Goal: Check status: Check status

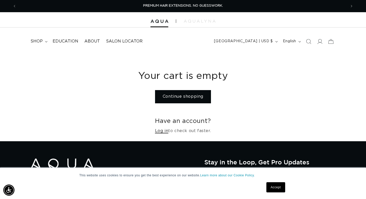
click at [164, 129] on link "Log in" at bounding box center [161, 130] width 13 height 7
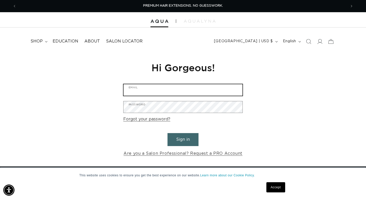
type input "[EMAIL_ADDRESS][DOMAIN_NAME]"
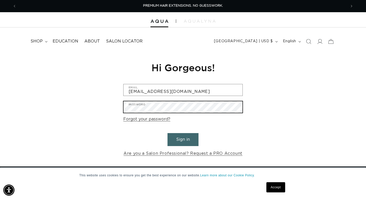
click at [183, 139] on button "Sign in" at bounding box center [182, 139] width 31 height 13
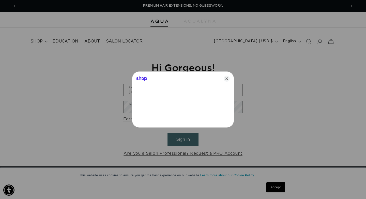
click at [185, 142] on div at bounding box center [183, 99] width 366 height 199
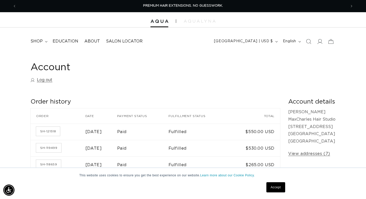
click at [273, 184] on link "Accept" at bounding box center [275, 187] width 19 height 10
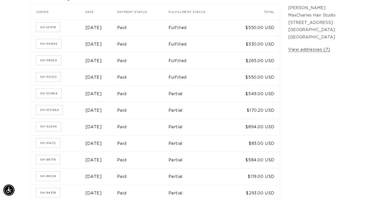
scroll to position [104, 0]
click at [246, 111] on td "$170.20 USD" at bounding box center [255, 110] width 50 height 17
click at [245, 124] on td "$894.00 USD" at bounding box center [255, 126] width 50 height 17
click at [247, 180] on td "$119.00 USD" at bounding box center [255, 176] width 50 height 17
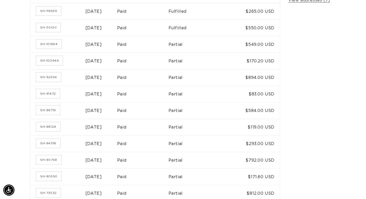
scroll to position [154, 0]
click at [238, 168] on td "$171.60 USD" at bounding box center [255, 176] width 50 height 17
click at [230, 175] on td "Partial" at bounding box center [200, 176] width 62 height 17
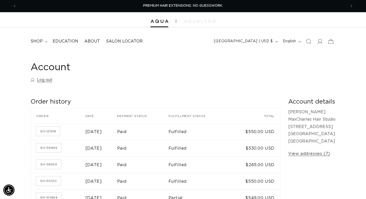
scroll to position [0, 0]
